Goal: Task Accomplishment & Management: Complete application form

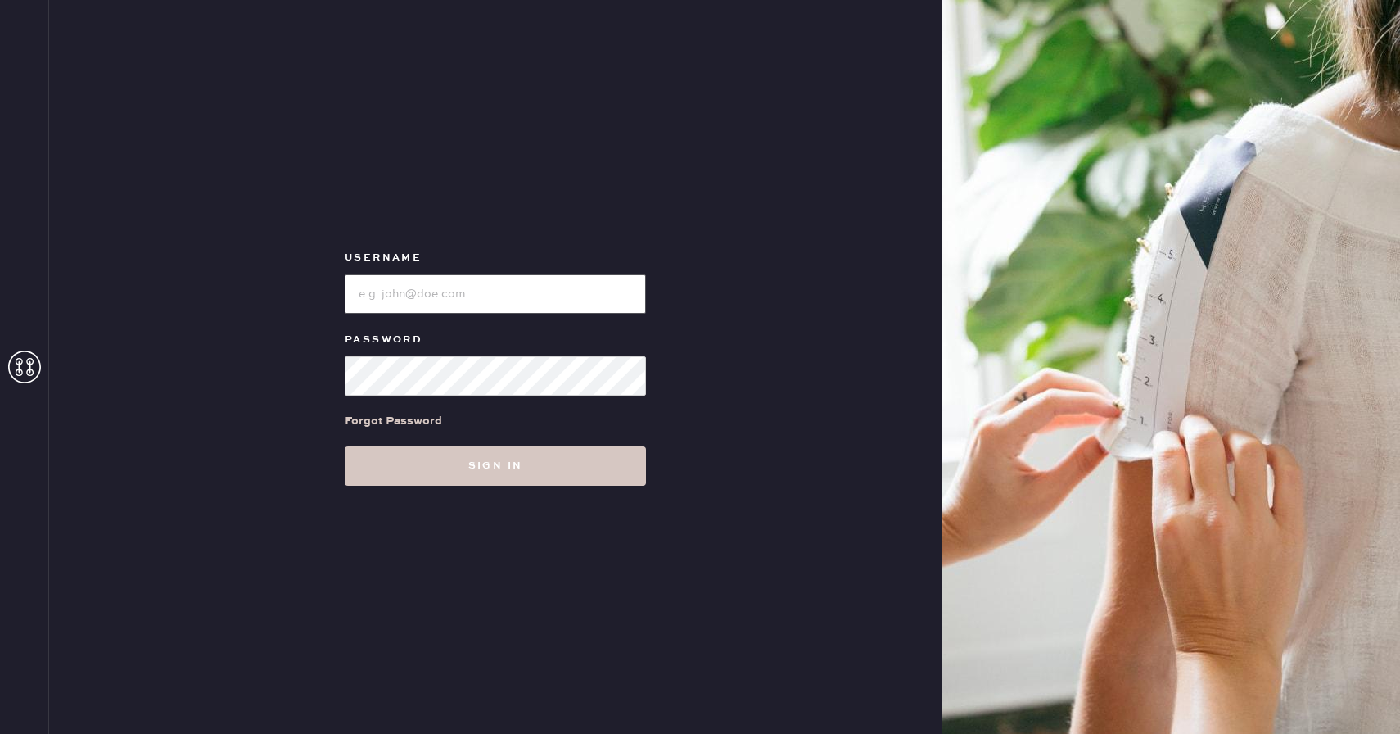
type input "Reformationboston"
click at [551, 486] on div "Username Password Forgot Password Sign in" at bounding box center [495, 367] width 892 height 734
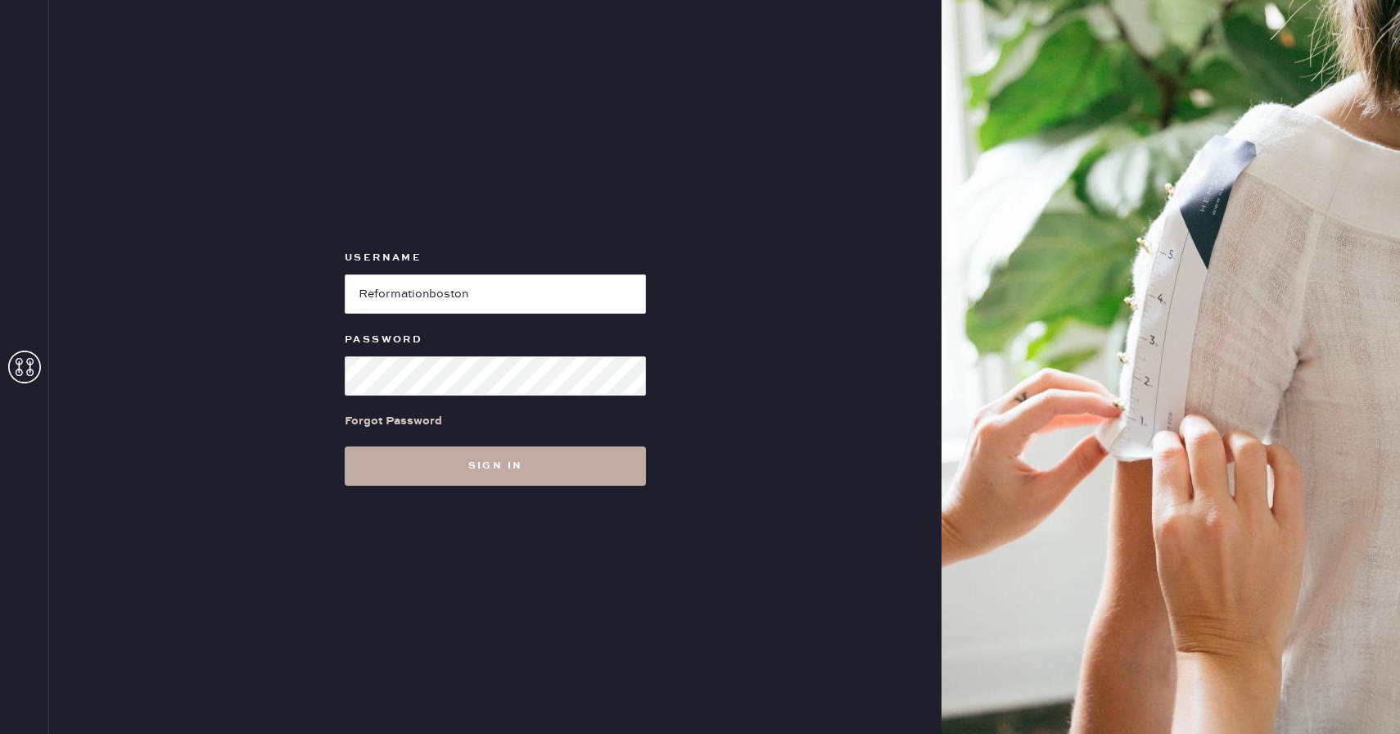
click at [553, 470] on button "Sign in" at bounding box center [495, 465] width 301 height 39
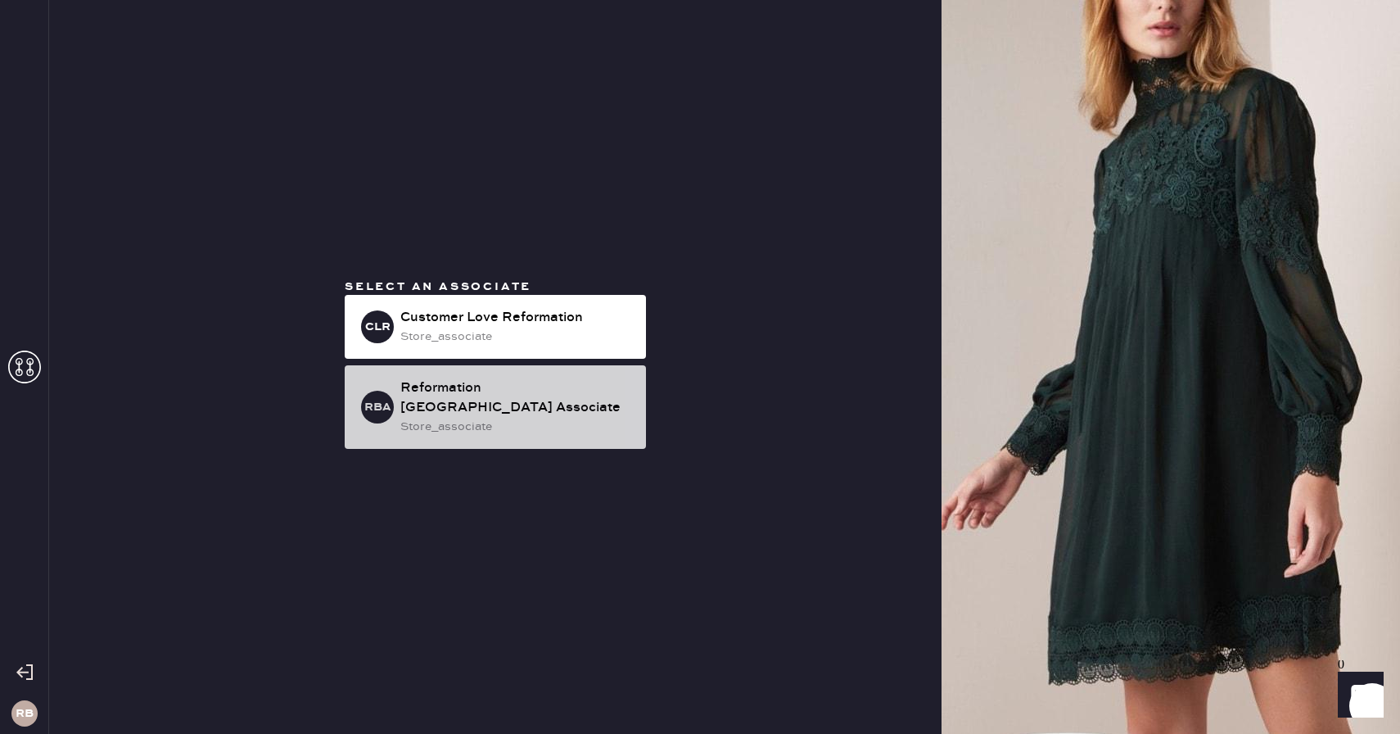
click at [524, 418] on div "store_associate" at bounding box center [516, 427] width 233 height 18
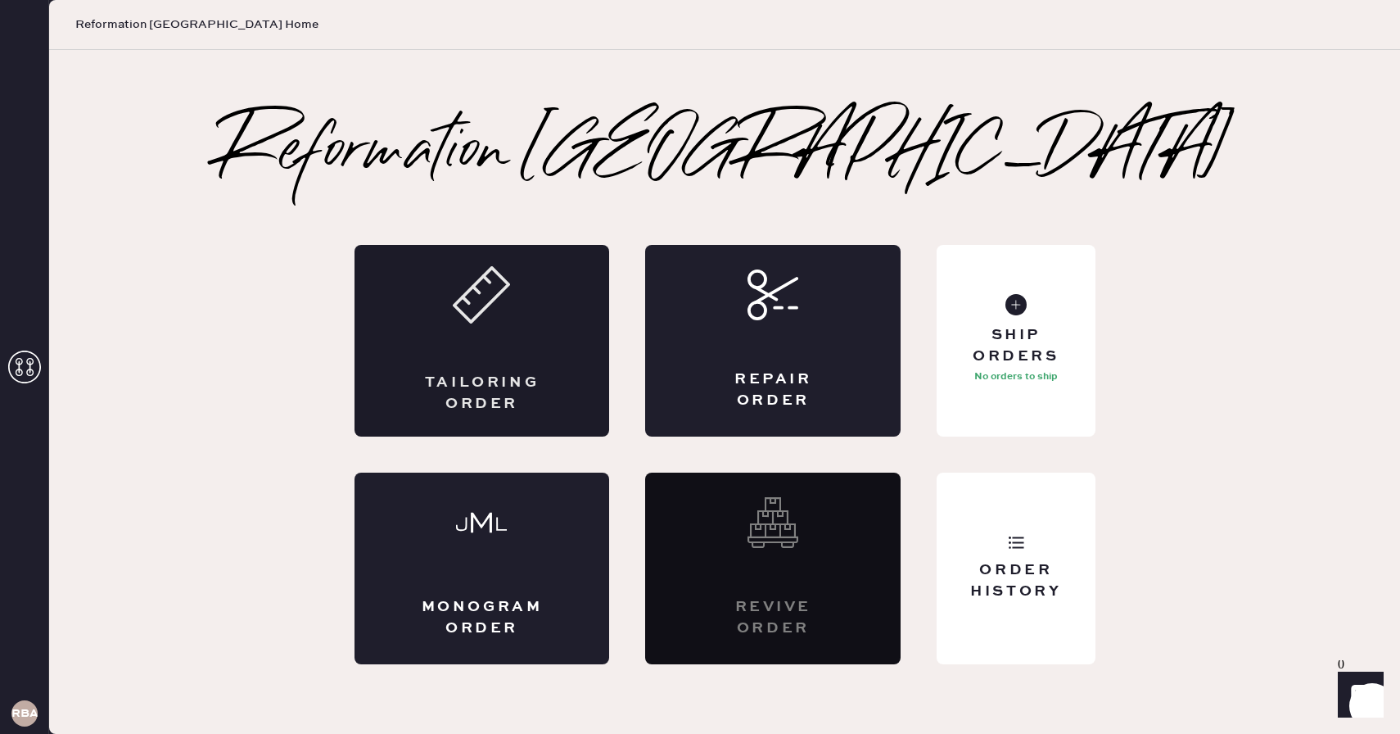
click at [535, 373] on div "Tailoring Order" at bounding box center [482, 393] width 124 height 41
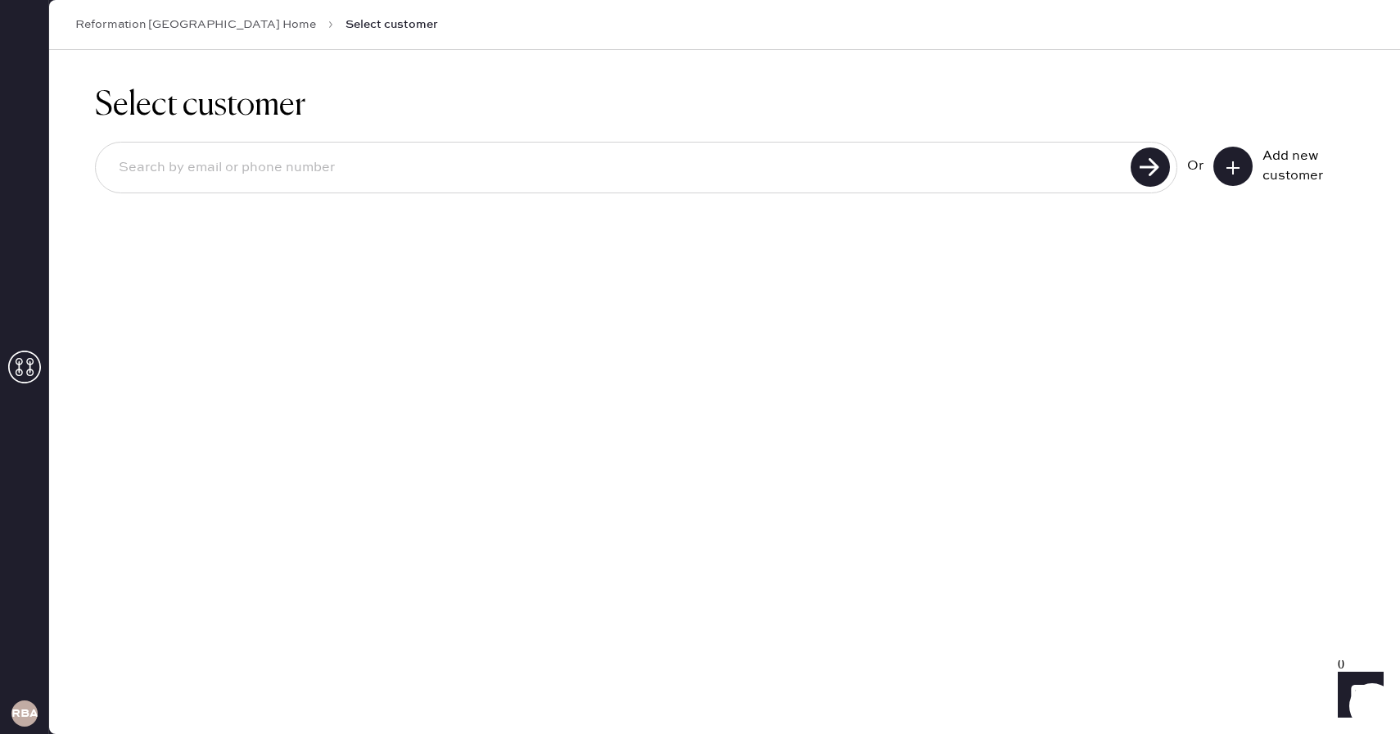
click at [809, 175] on input at bounding box center [616, 168] width 1020 height 38
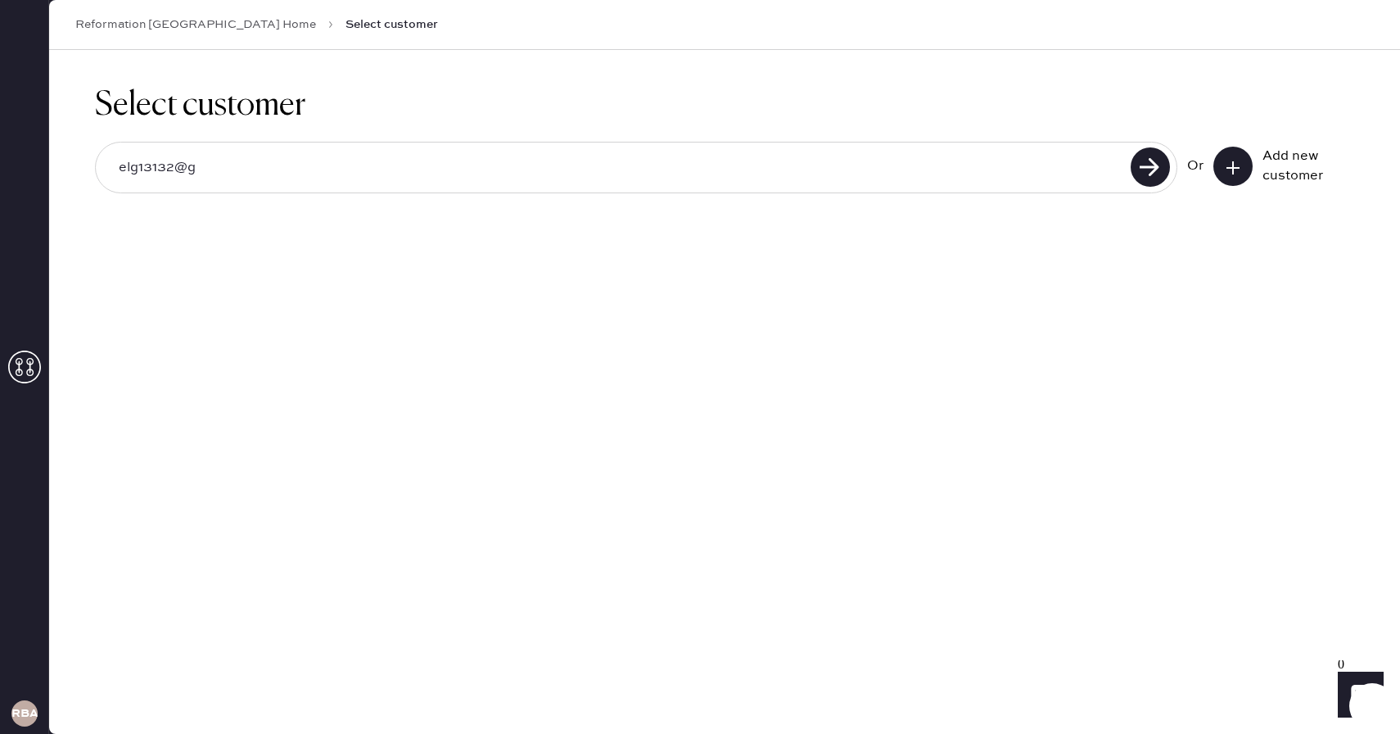
type input "[EMAIL_ADDRESS][DOMAIN_NAME]"
click at [1145, 156] on use at bounding box center [1150, 166] width 39 height 39
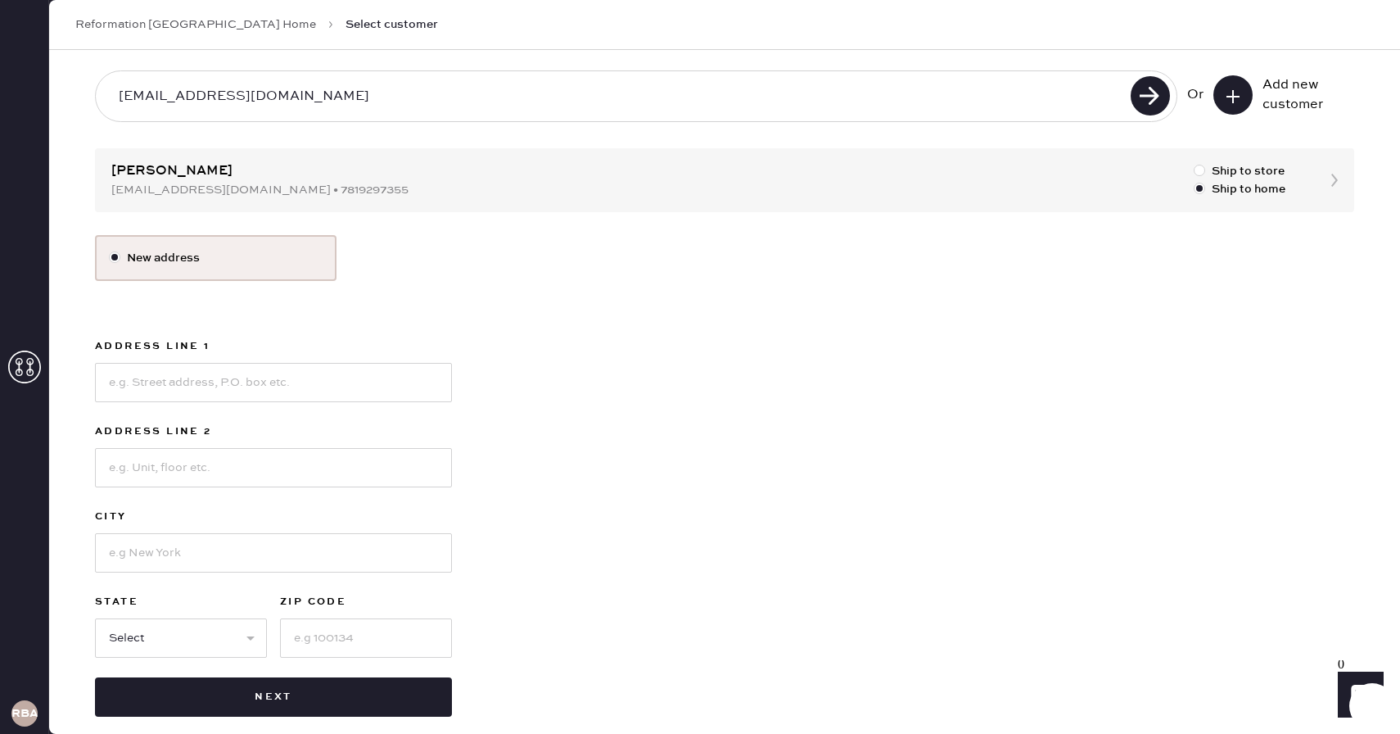
scroll to position [90, 0]
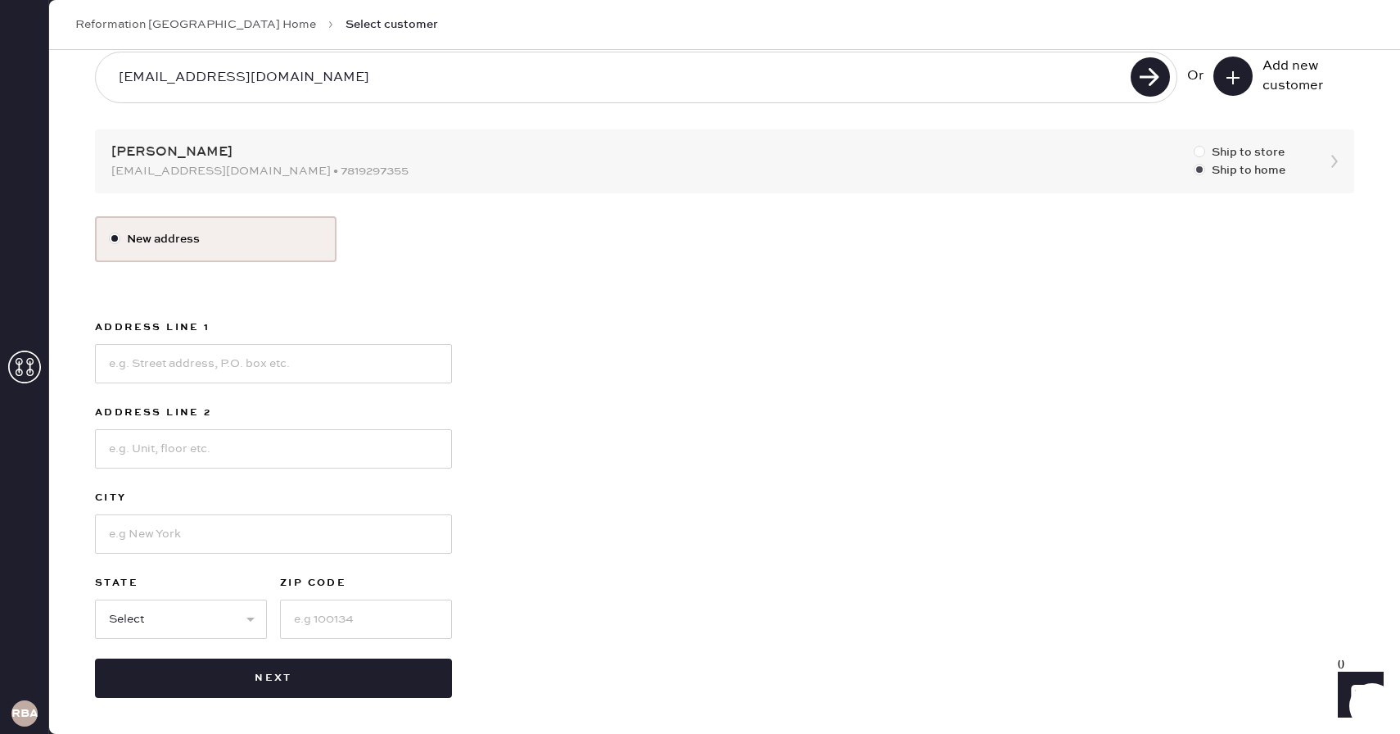
click at [1199, 151] on div at bounding box center [1199, 151] width 11 height 11
click at [1195, 144] on input "Ship to store" at bounding box center [1194, 143] width 1 height 1
radio input "true"
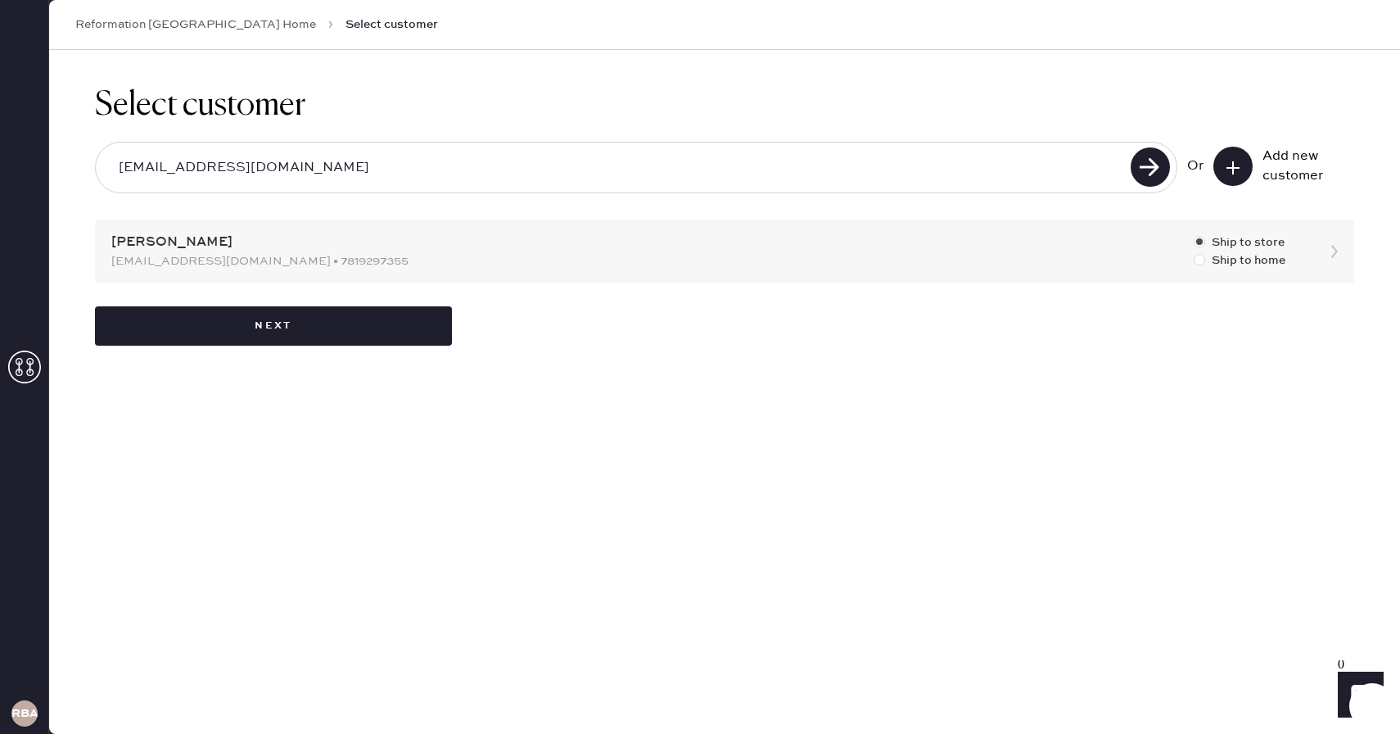
scroll to position [0, 0]
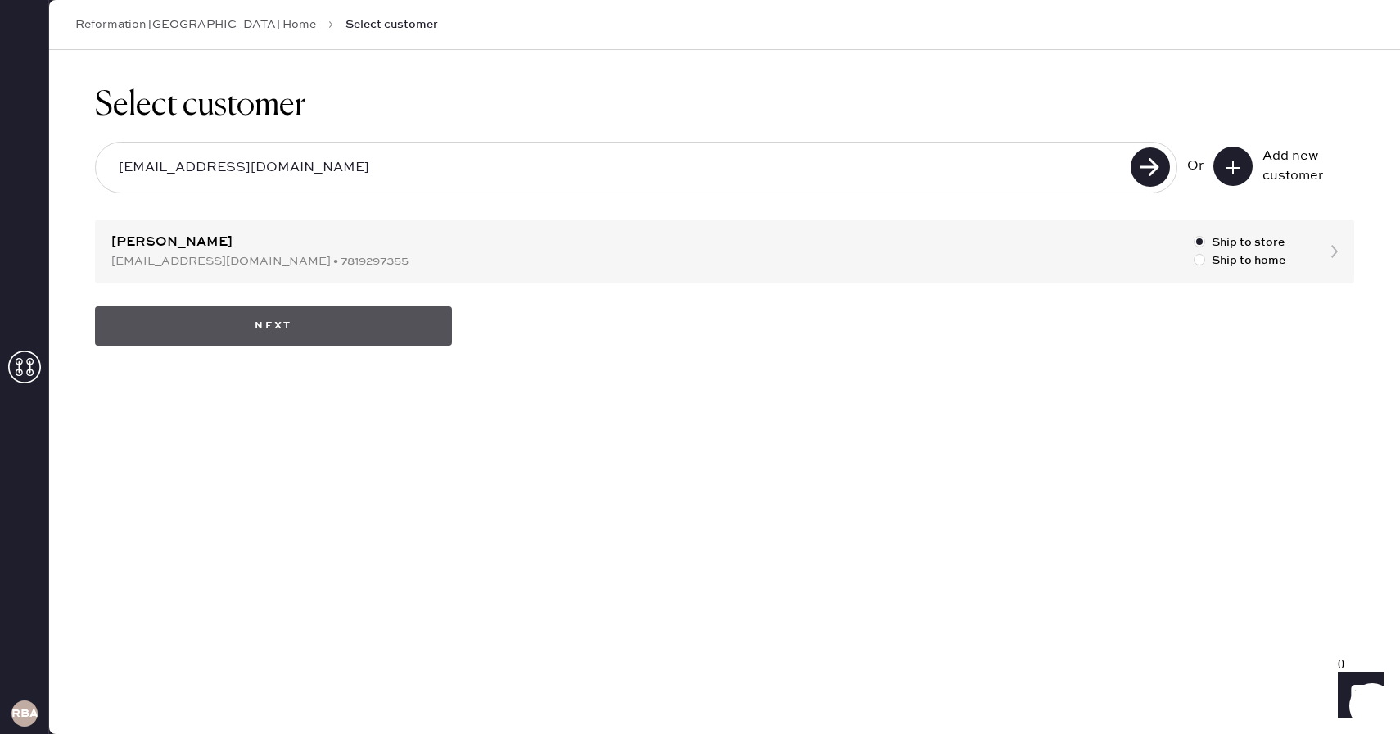
click at [403, 336] on button "Next" at bounding box center [273, 325] width 357 height 39
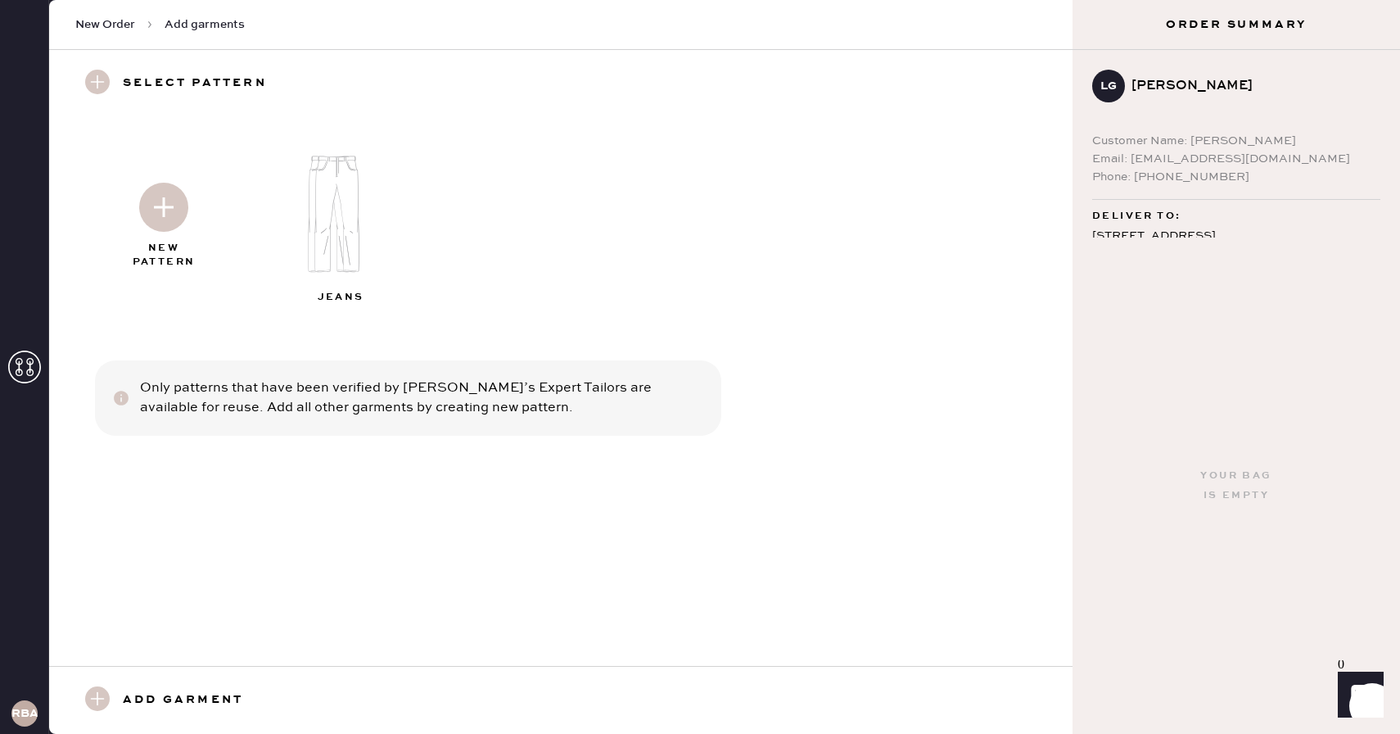
click at [169, 232] on div at bounding box center [163, 204] width 177 height 82
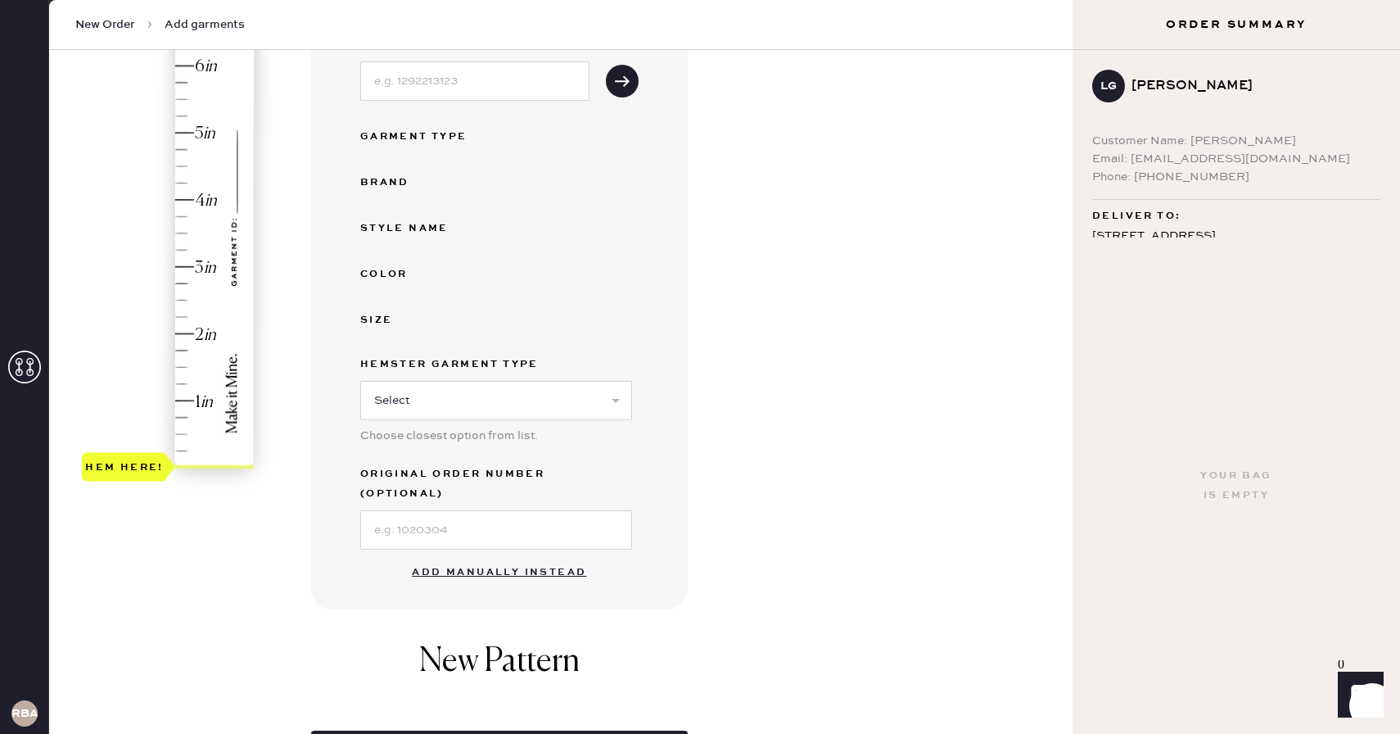
scroll to position [259, 0]
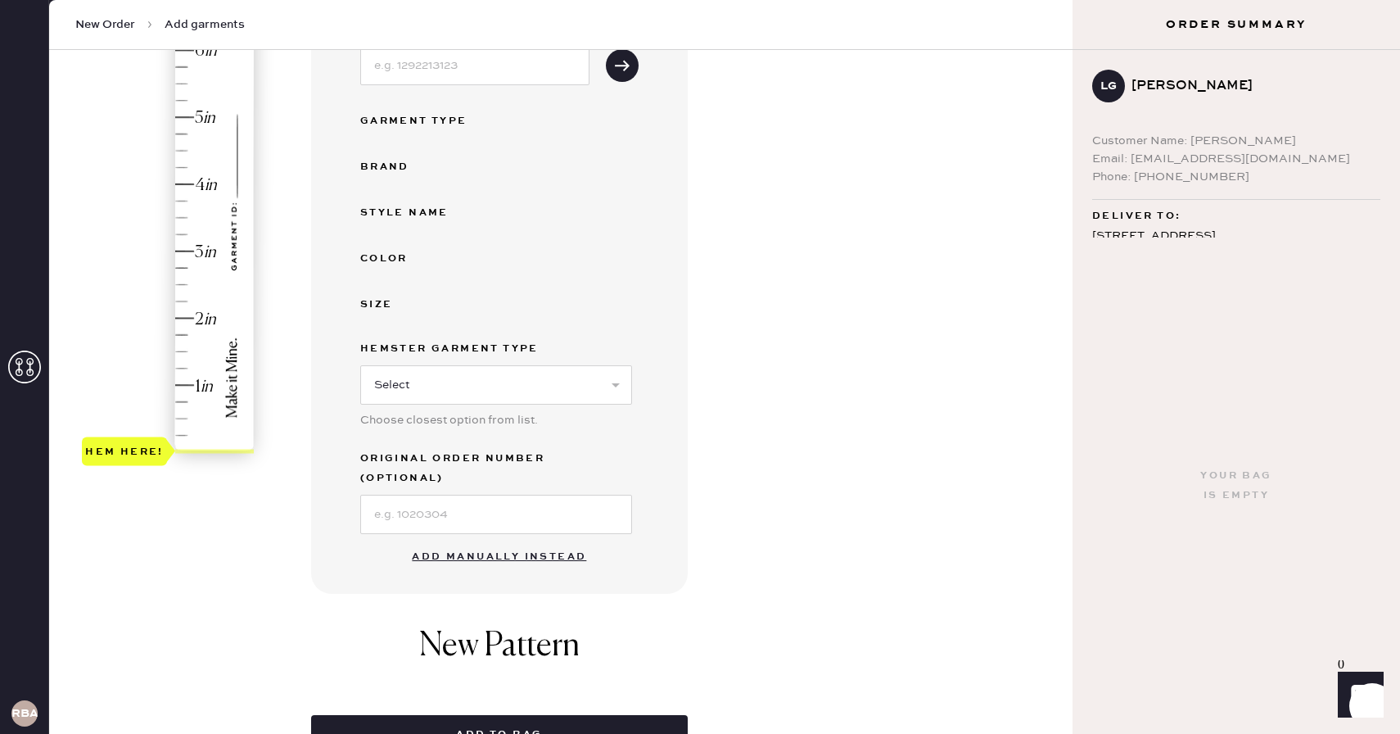
click at [429, 540] on button "Add manually instead" at bounding box center [499, 556] width 194 height 33
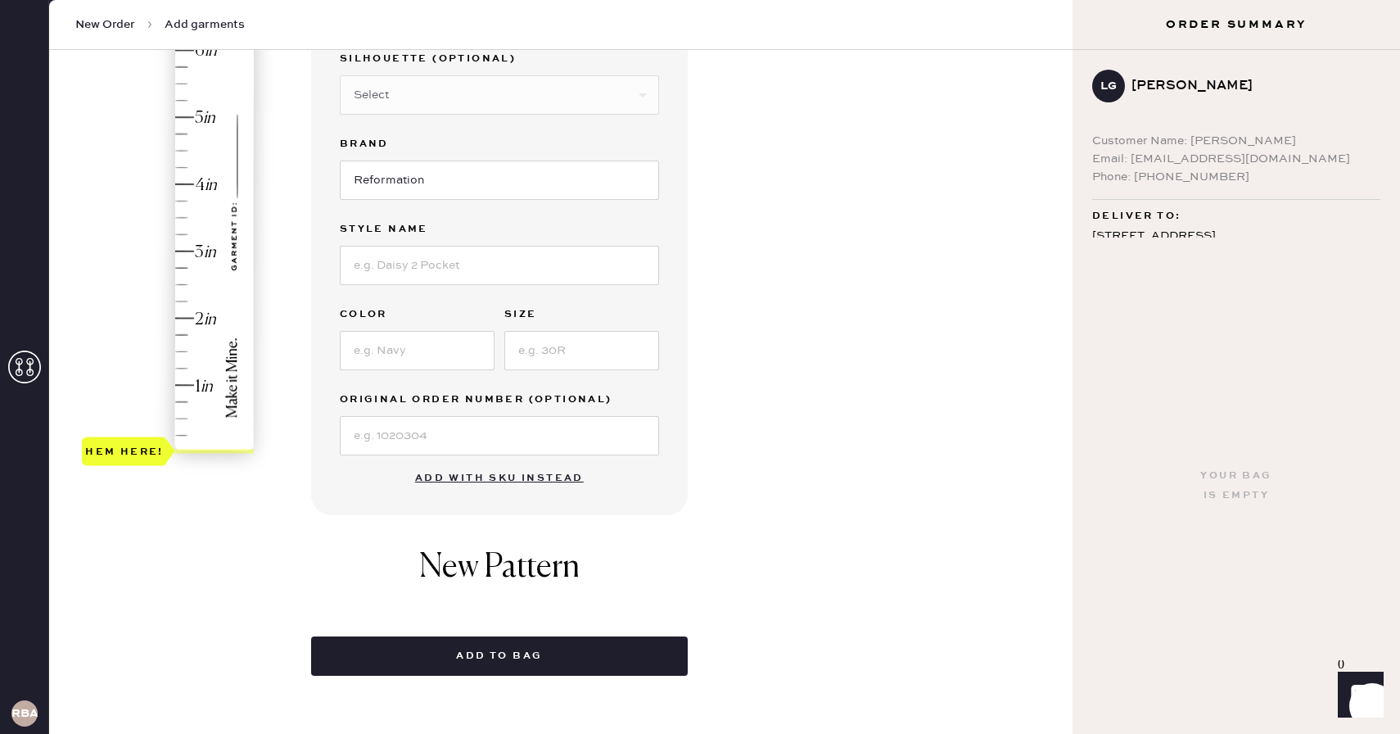
scroll to position [87, 0]
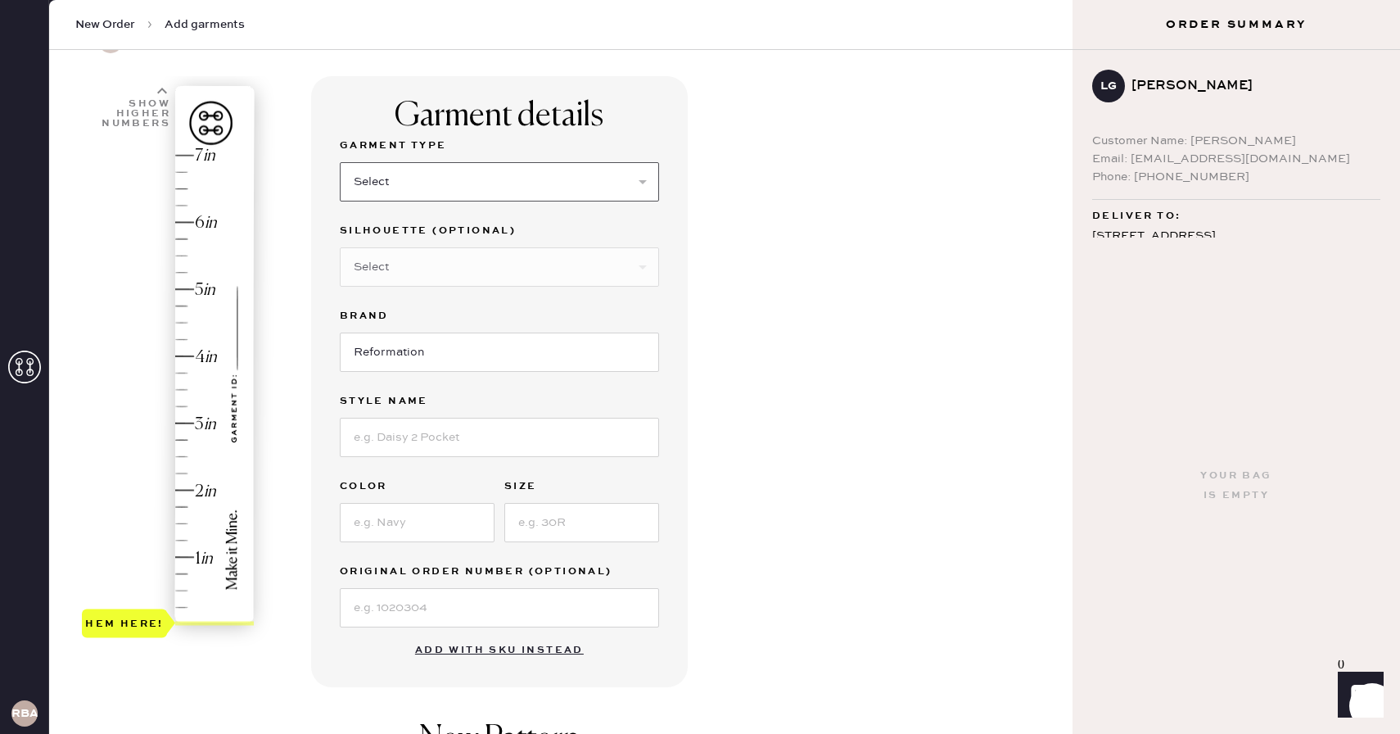
click at [395, 185] on select "Select Basic Skirt Jeans Leggings Pants Shorts Basic Sleeved Dress Basic Sleeve…" at bounding box center [499, 181] width 319 height 39
select select "4"
click at [340, 162] on select "Select Basic Skirt Jeans Leggings Pants Shorts Basic Sleeved Dress Basic Sleeve…" at bounding box center [499, 181] width 319 height 39
click at [423, 441] on input at bounding box center [499, 437] width 319 height 39
type input "[PERSON_NAME] Satin Mid Rise Bias Pant"
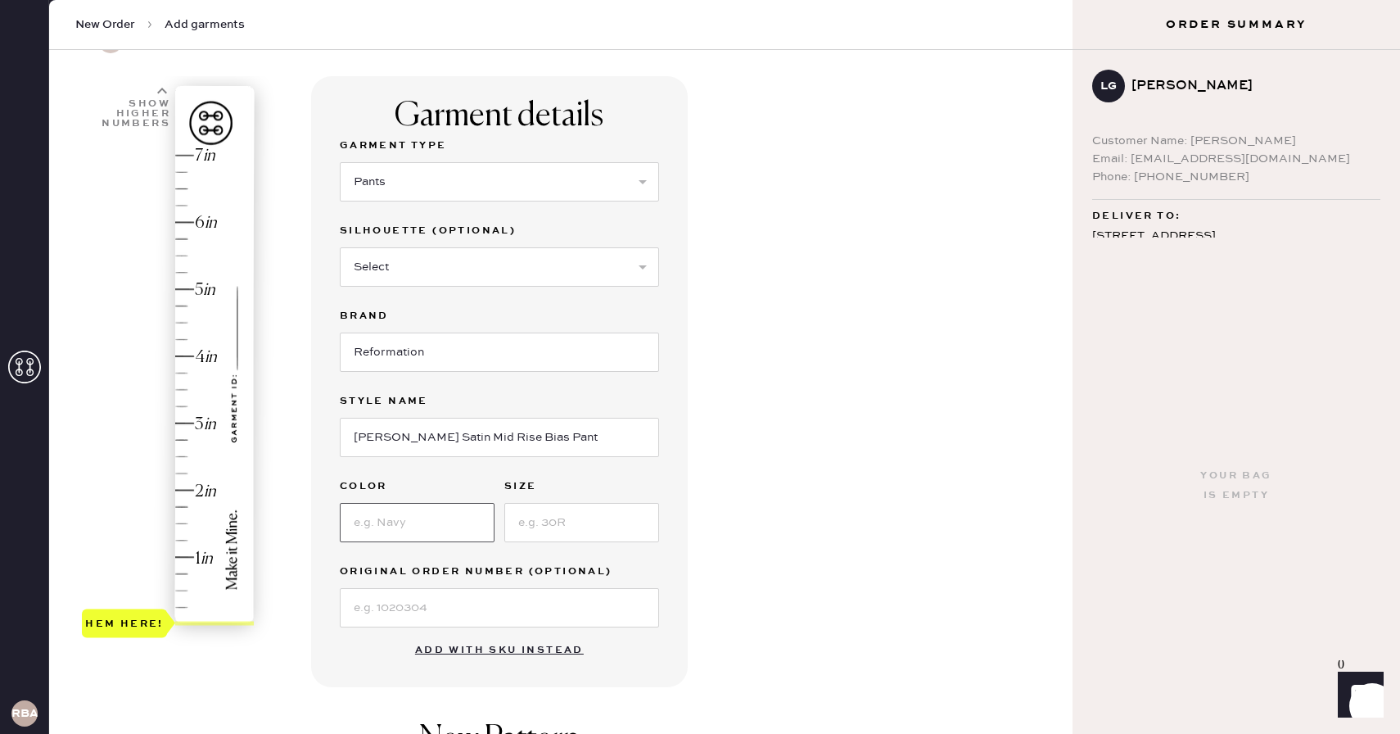
click at [396, 517] on input at bounding box center [417, 522] width 155 height 39
type input "Black"
click at [553, 523] on input at bounding box center [581, 522] width 155 height 39
type input "Small"
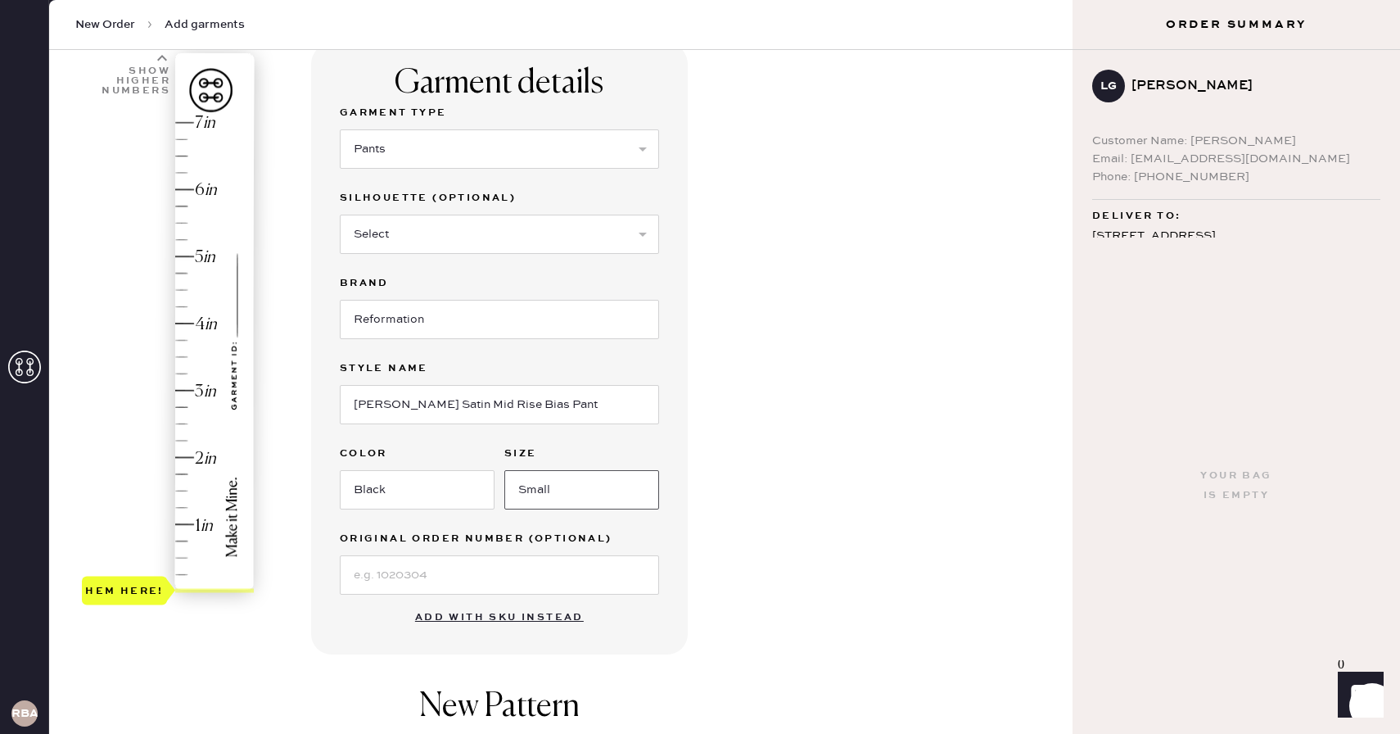
scroll to position [126, 0]
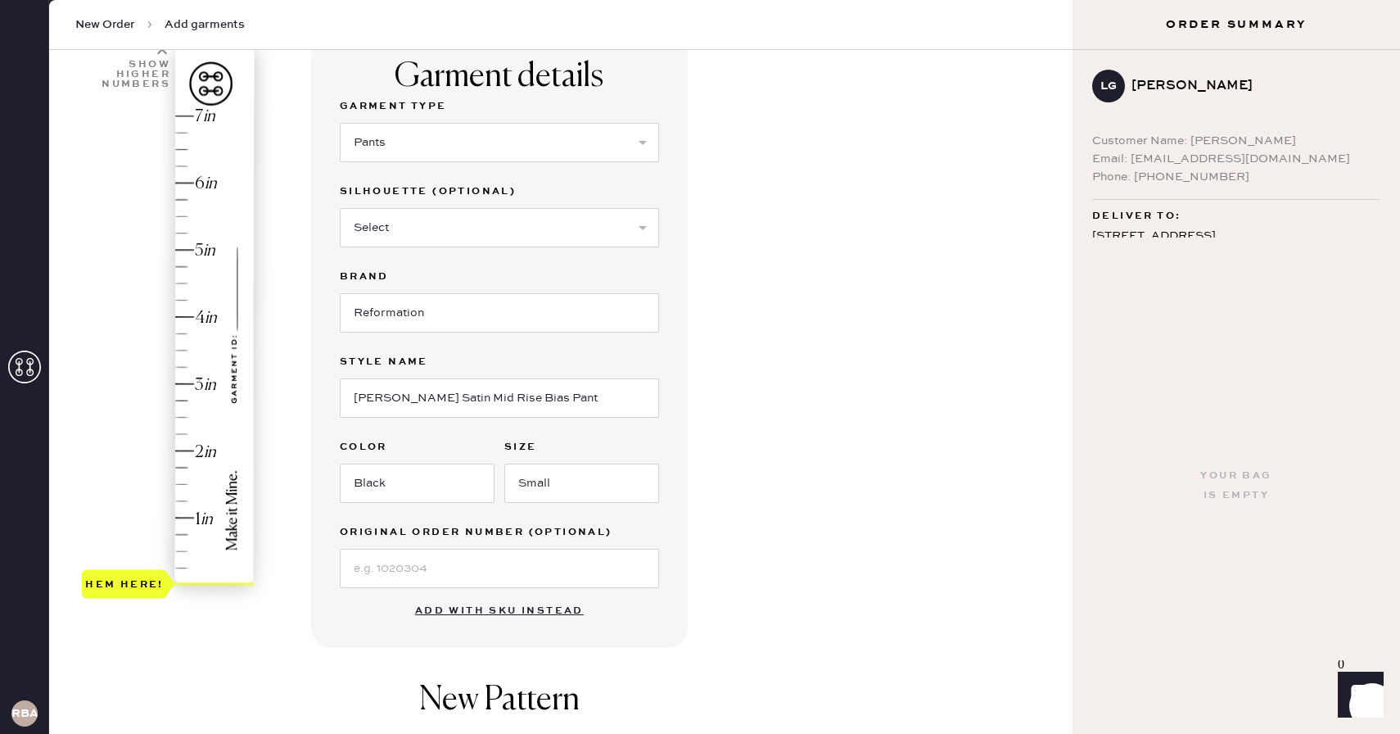
type input "2"
click at [184, 451] on div "Hem here!" at bounding box center [169, 350] width 174 height 483
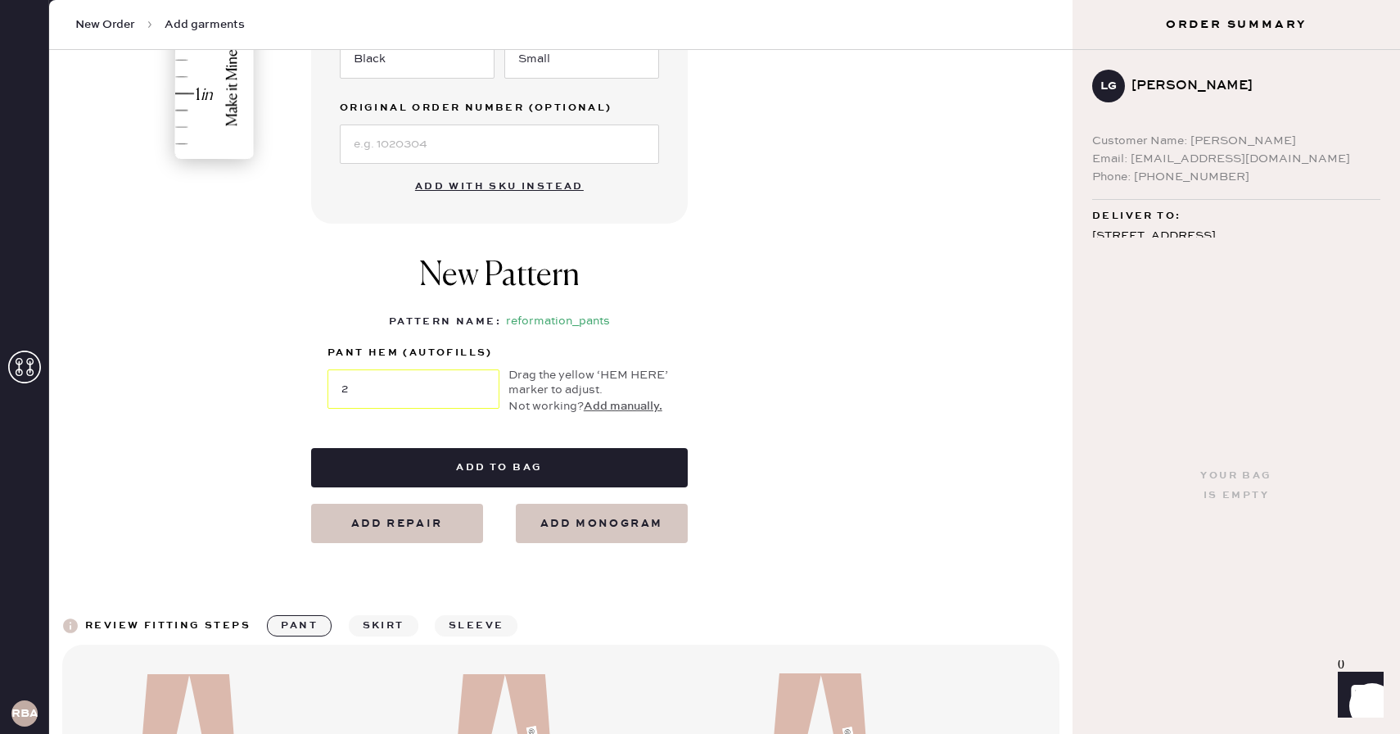
scroll to position [56, 0]
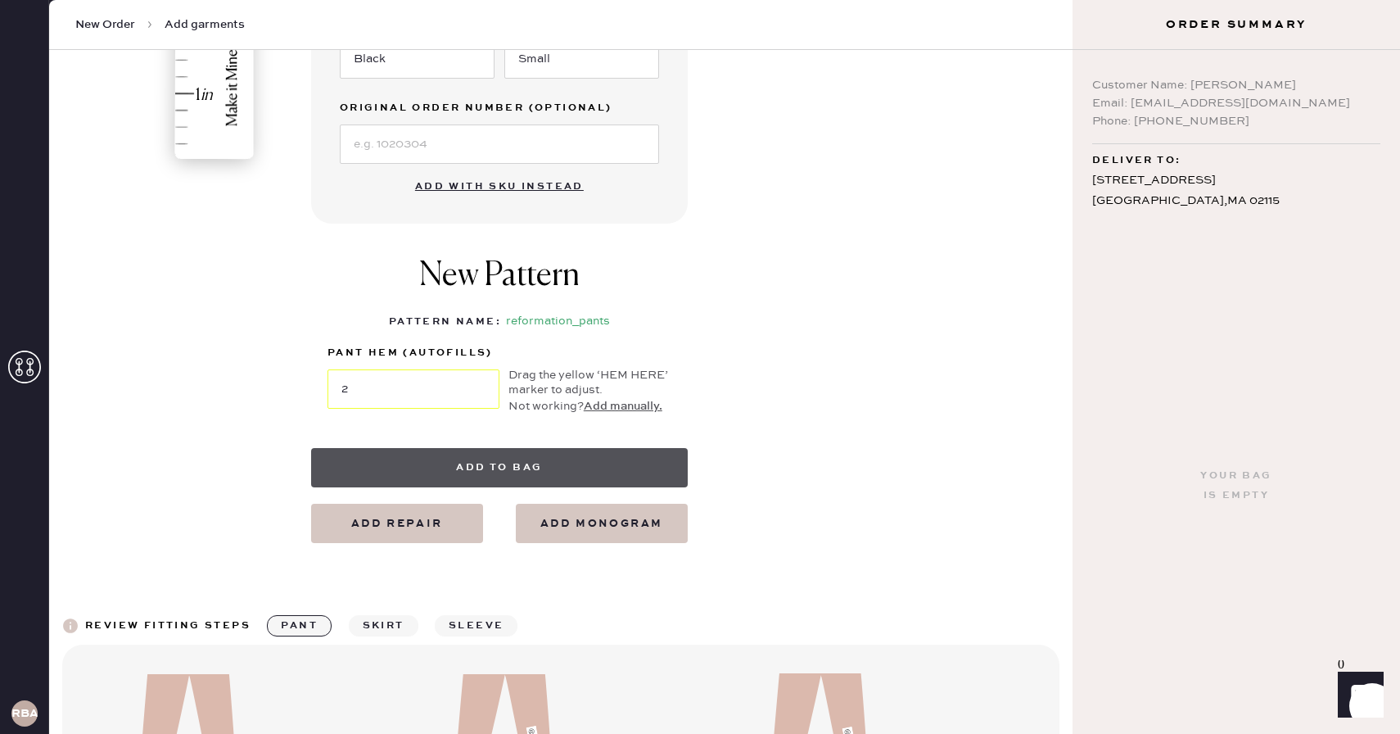
click at [432, 471] on button "Add to bag" at bounding box center [499, 467] width 377 height 39
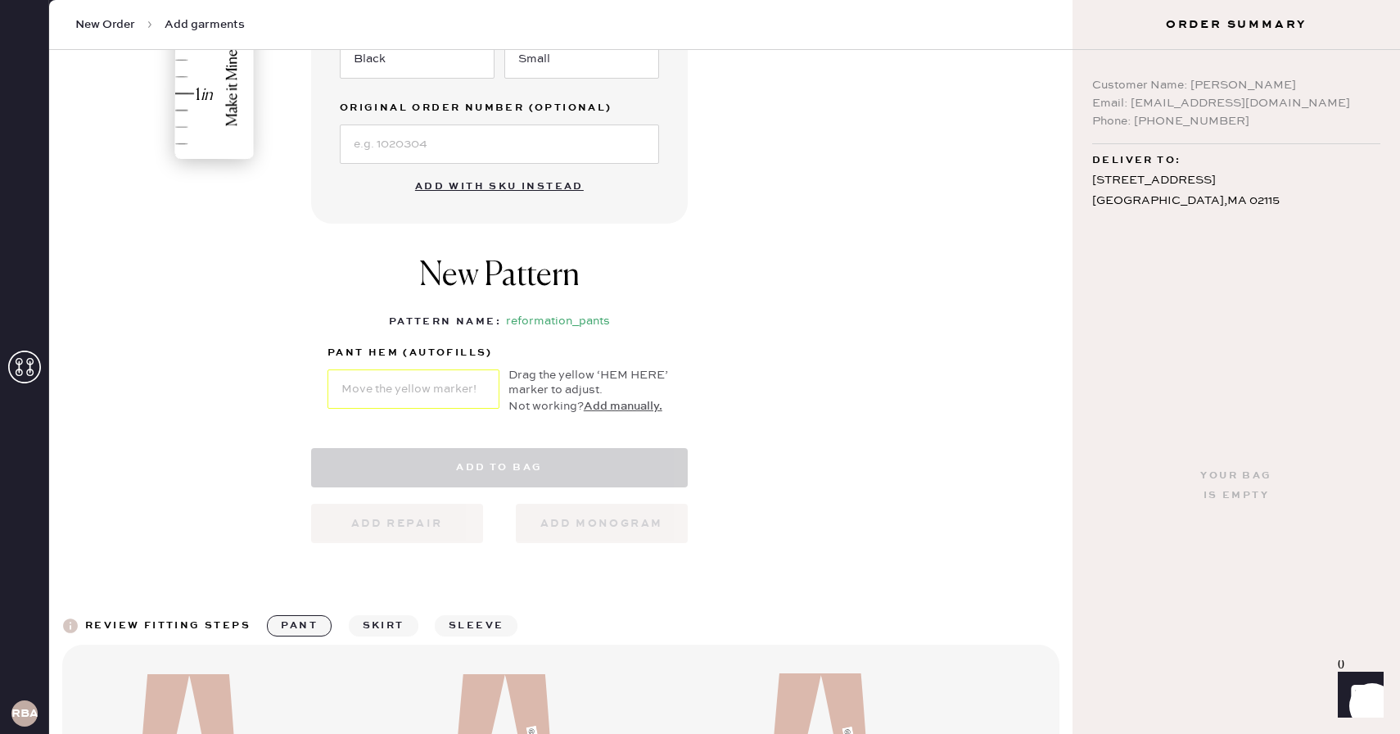
select select "4"
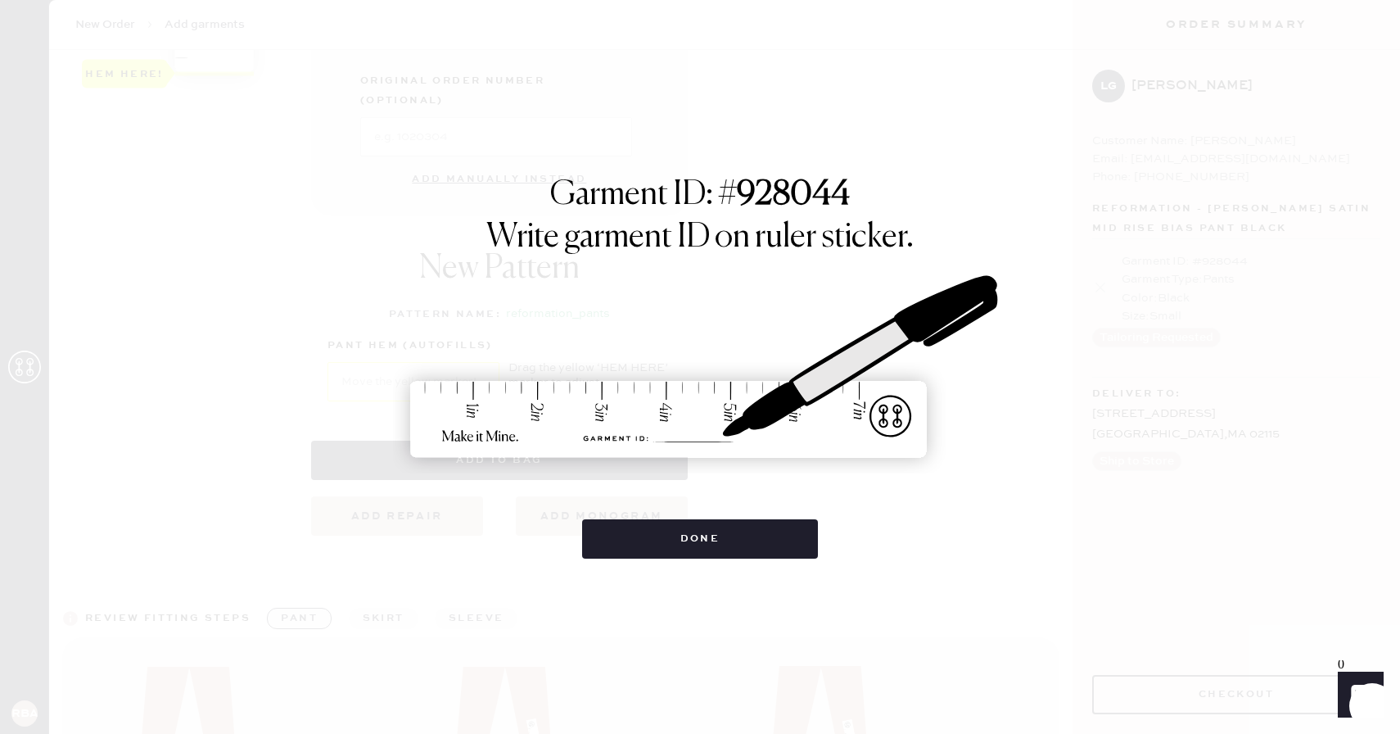
scroll to position [667, 0]
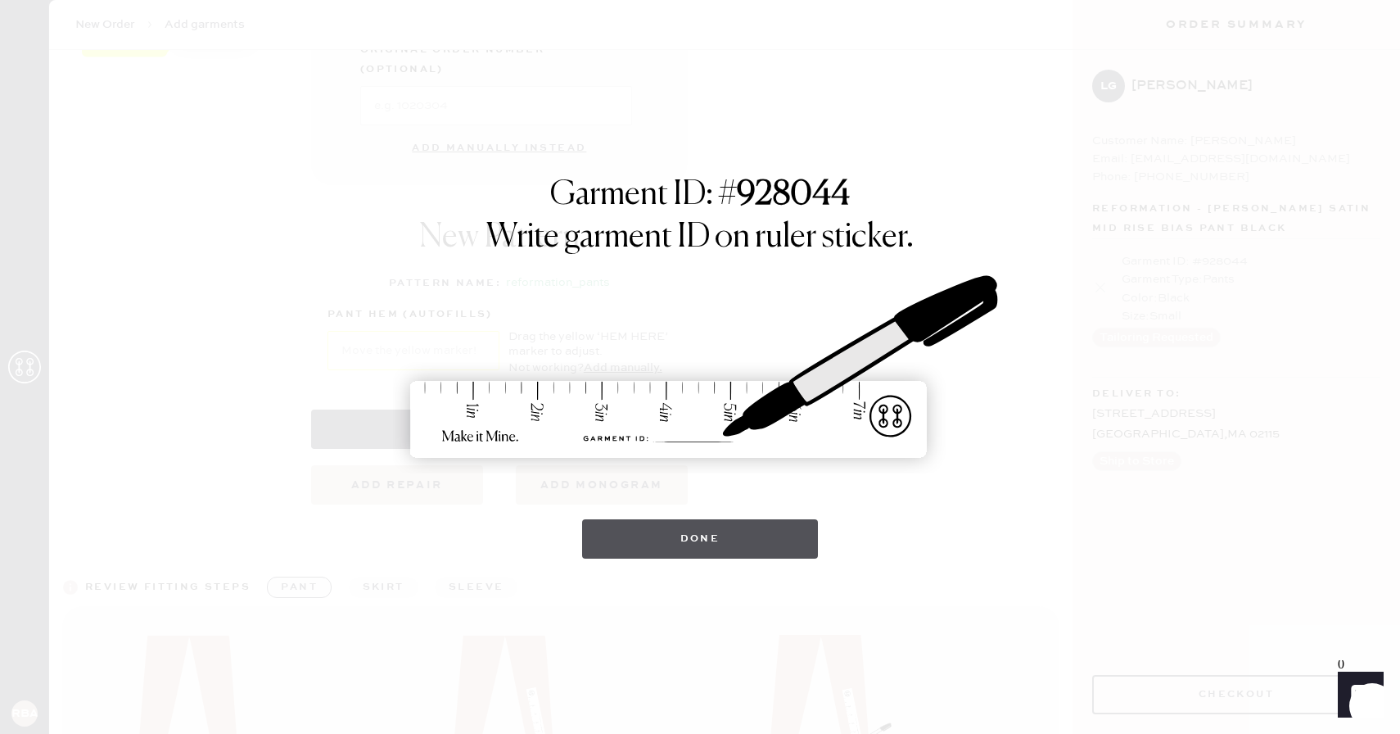
click at [717, 531] on button "Done" at bounding box center [700, 538] width 237 height 39
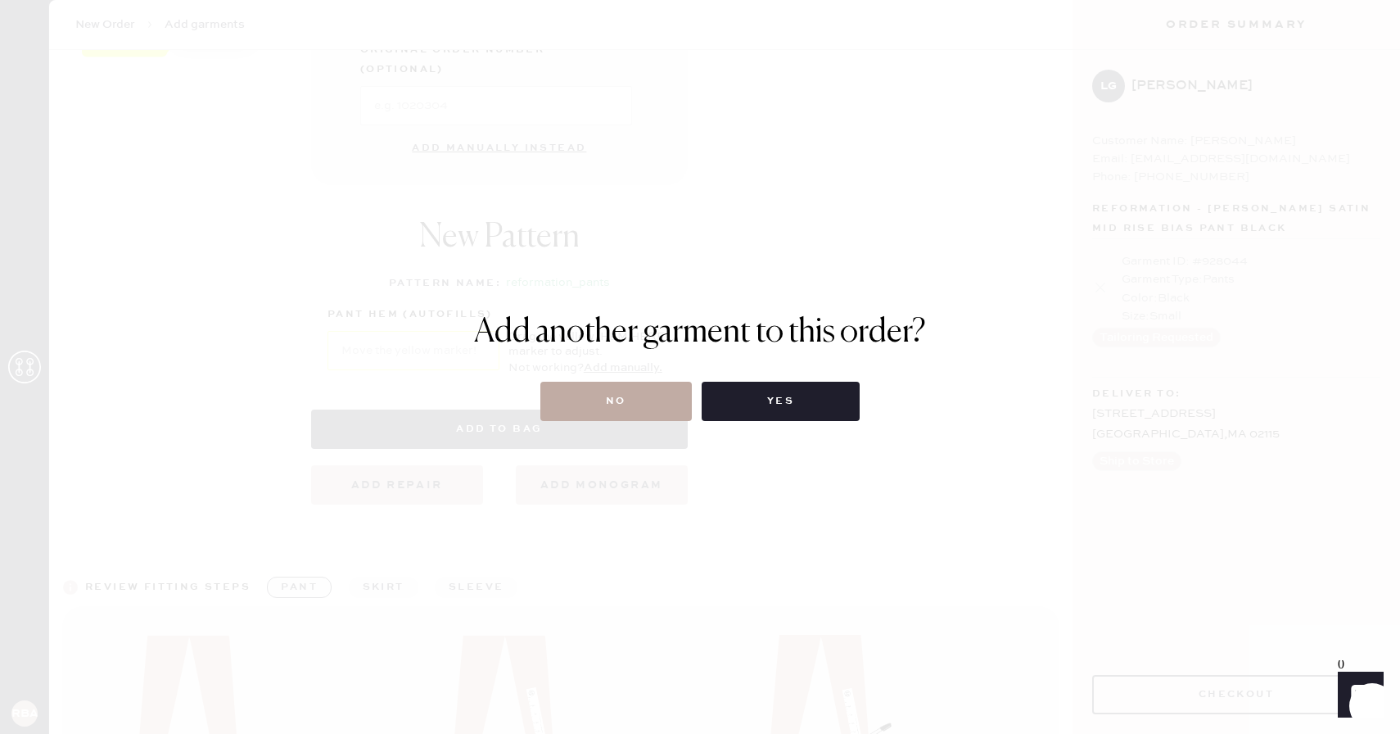
click at [600, 382] on button "No" at bounding box center [615, 401] width 151 height 39
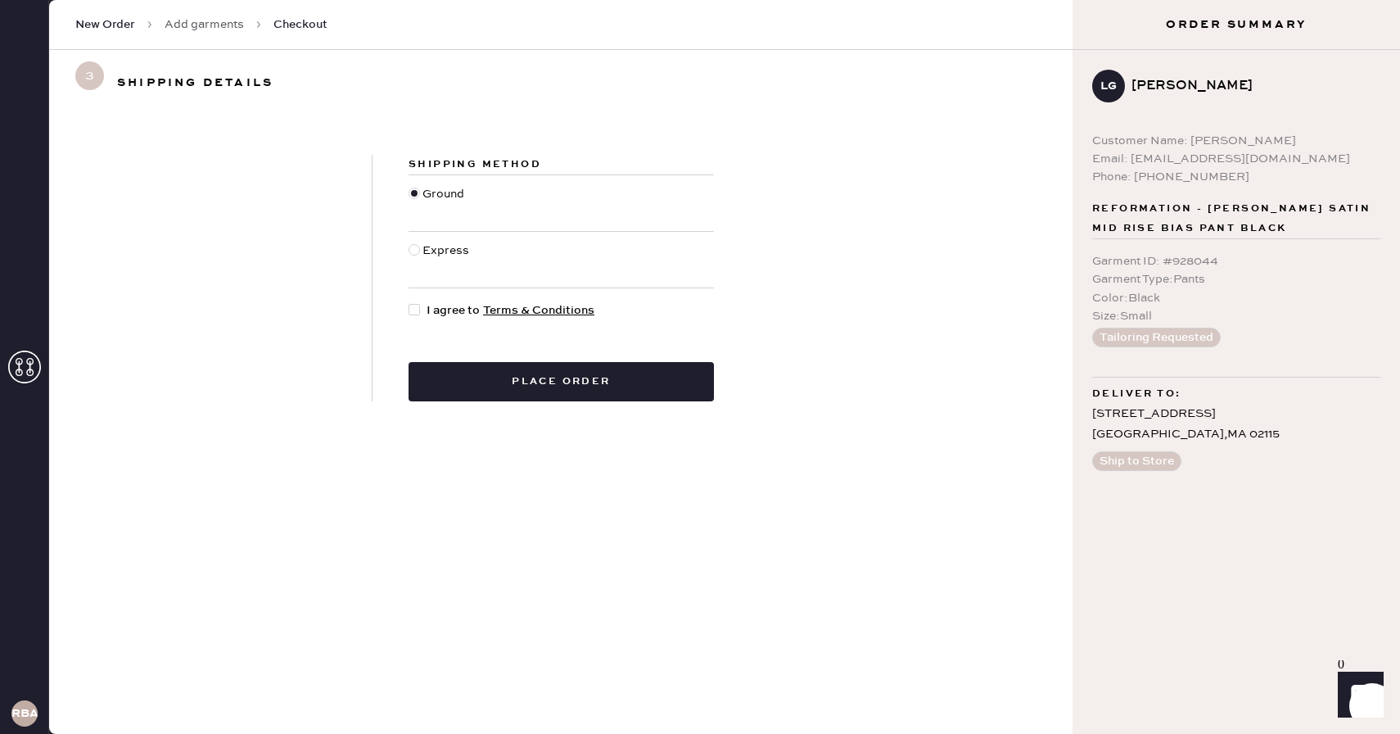
click at [420, 305] on div at bounding box center [418, 310] width 18 height 18
click at [409, 302] on input "I agree to Terms & Conditions" at bounding box center [409, 301] width 1 height 1
checkbox input "true"
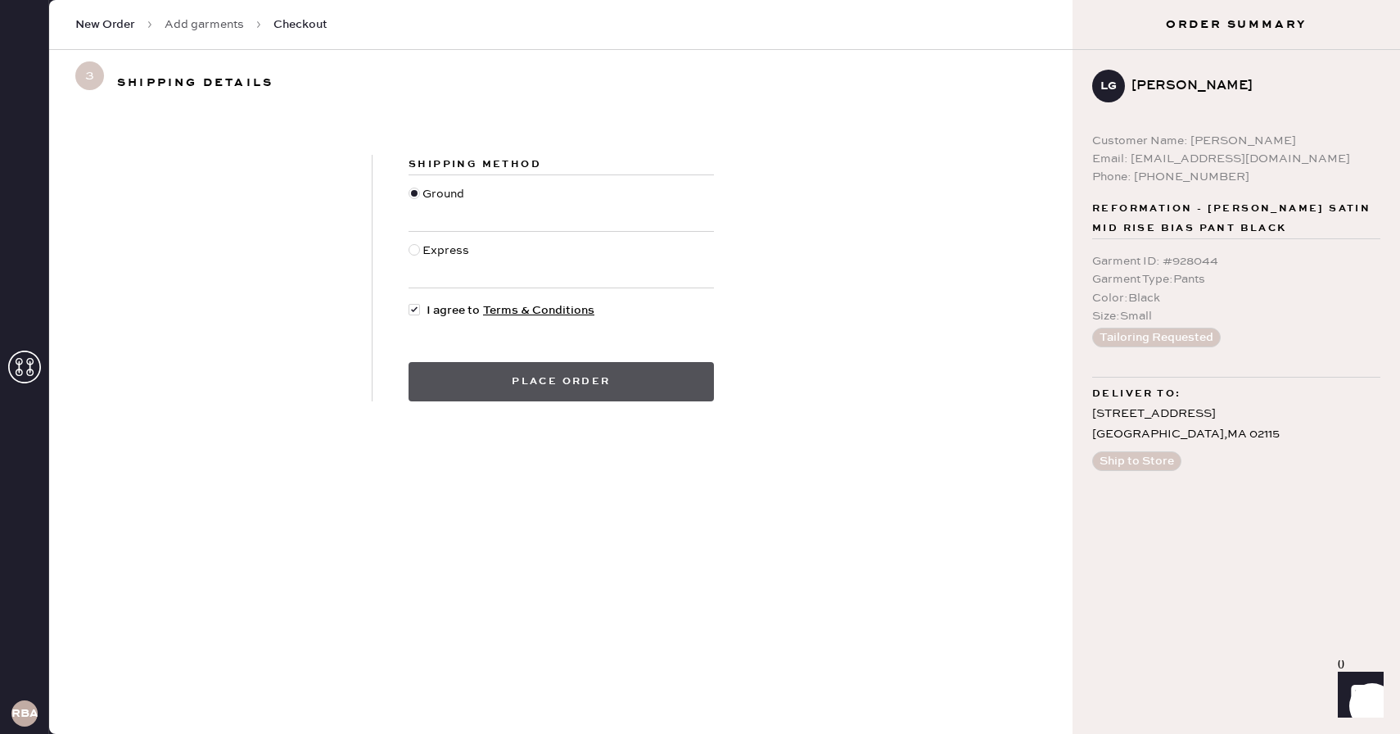
click at [462, 364] on button "Place order" at bounding box center [561, 381] width 305 height 39
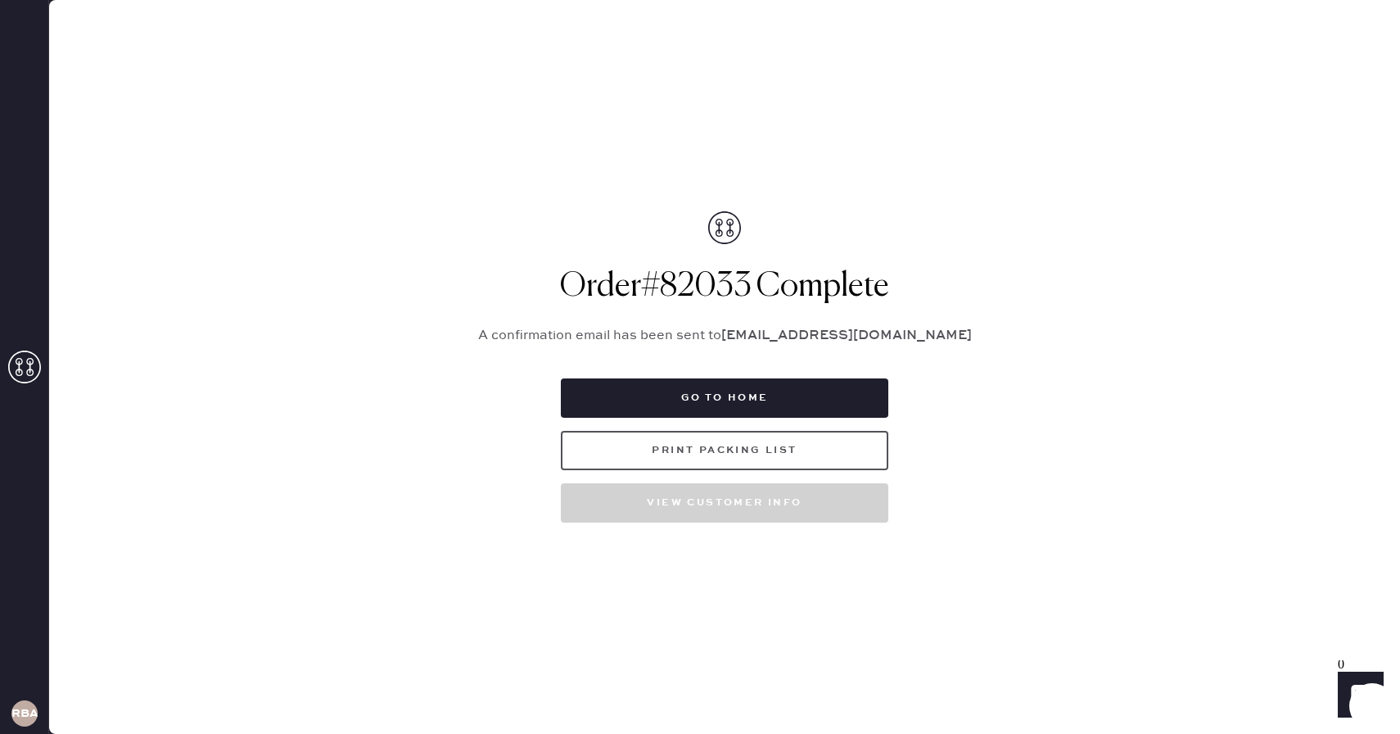
click at [685, 445] on button "Print Packing List" at bounding box center [725, 450] width 328 height 39
